Goal: Obtain resource: Download file/media

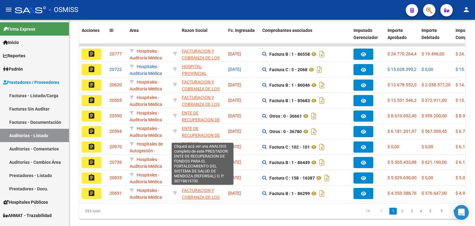
scroll to position [132, 0]
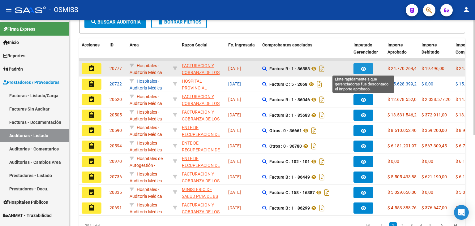
click at [359, 67] on button "button" at bounding box center [364, 68] width 20 height 11
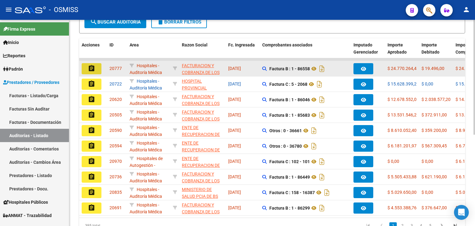
click at [95, 68] on button "assignment" at bounding box center [92, 68] width 20 height 11
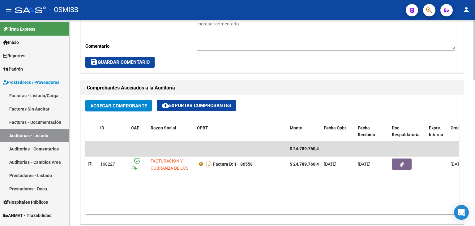
scroll to position [248, 0]
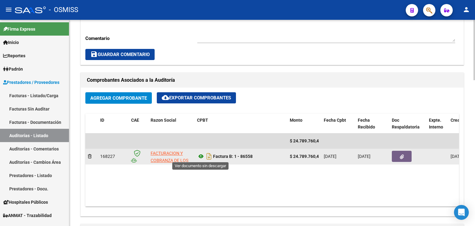
click at [202, 155] on icon at bounding box center [201, 156] width 8 height 7
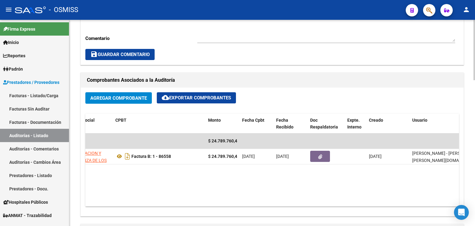
scroll to position [0, 0]
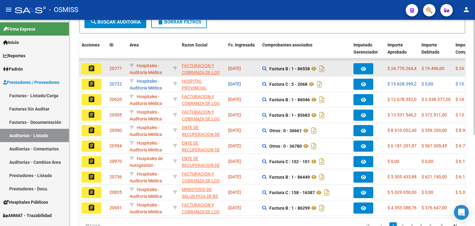
click at [91, 70] on mat-icon "assignment" at bounding box center [91, 68] width 7 height 7
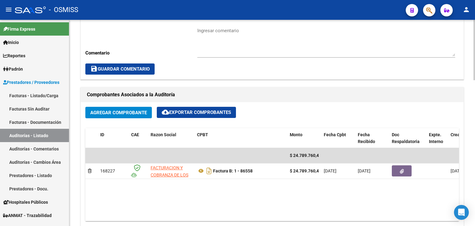
scroll to position [248, 0]
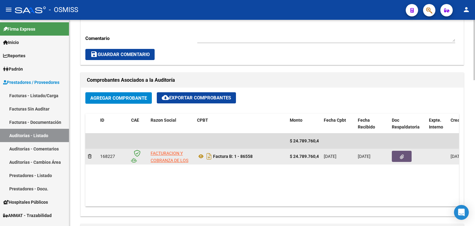
click at [405, 158] on button "button" at bounding box center [402, 156] width 20 height 11
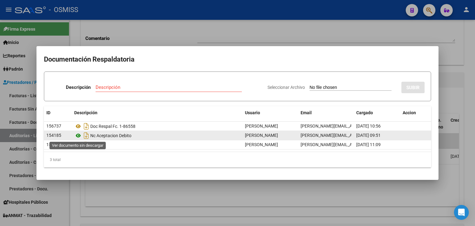
click at [78, 135] on icon at bounding box center [78, 135] width 8 height 7
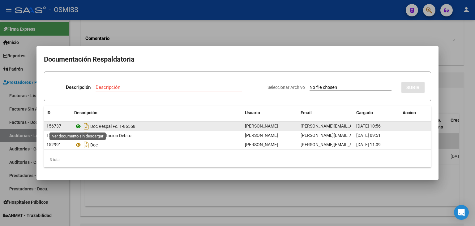
click at [79, 127] on icon at bounding box center [78, 126] width 8 height 7
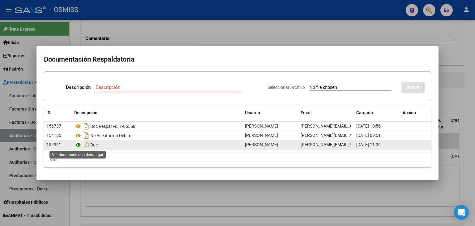
click at [79, 145] on icon at bounding box center [78, 144] width 8 height 7
